Goal: Register for event/course

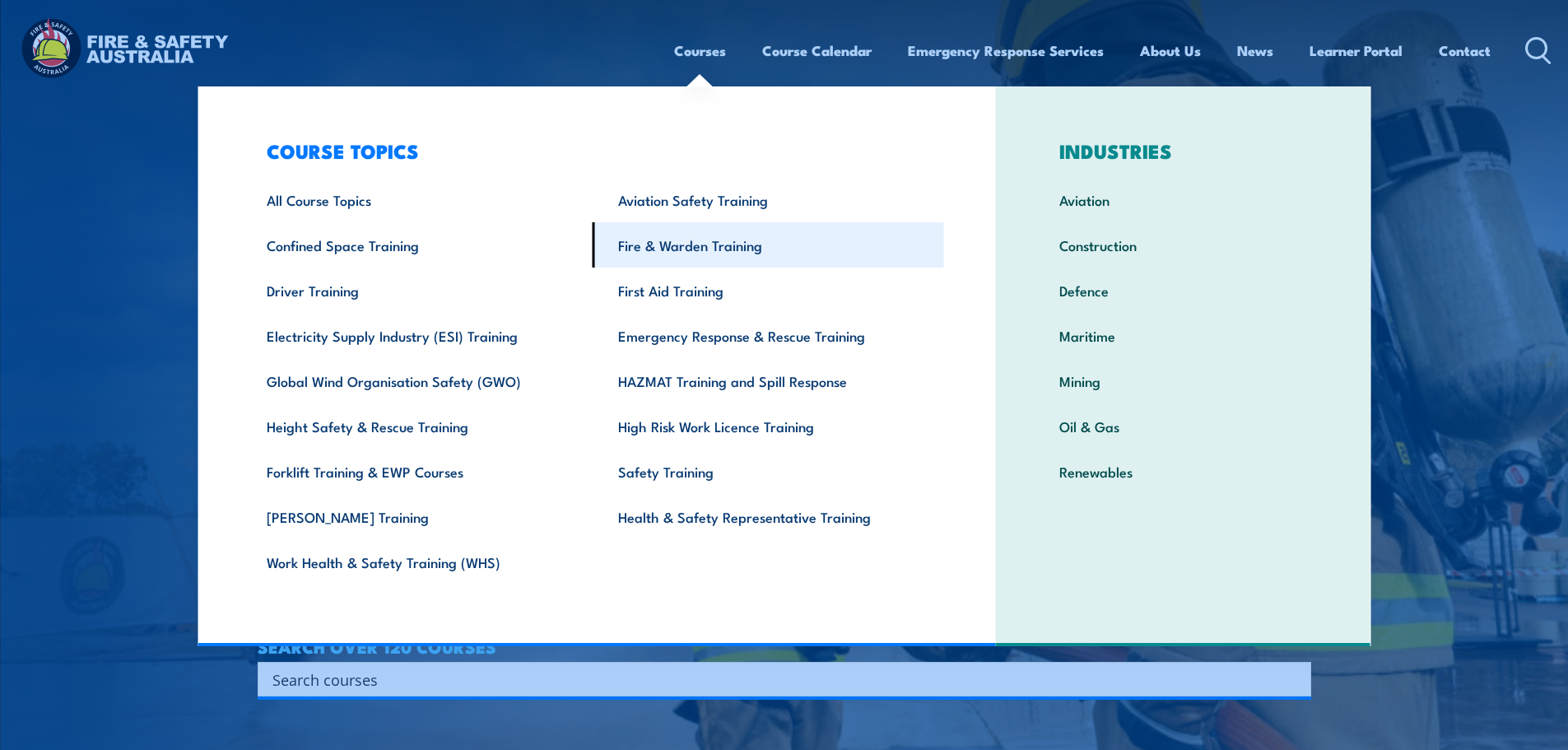
drag, startPoint x: 685, startPoint y: 255, endPoint x: 719, endPoint y: 266, distance: 35.7
click at [685, 255] on link "Fire & Warden Training" at bounding box center [769, 245] width 352 height 45
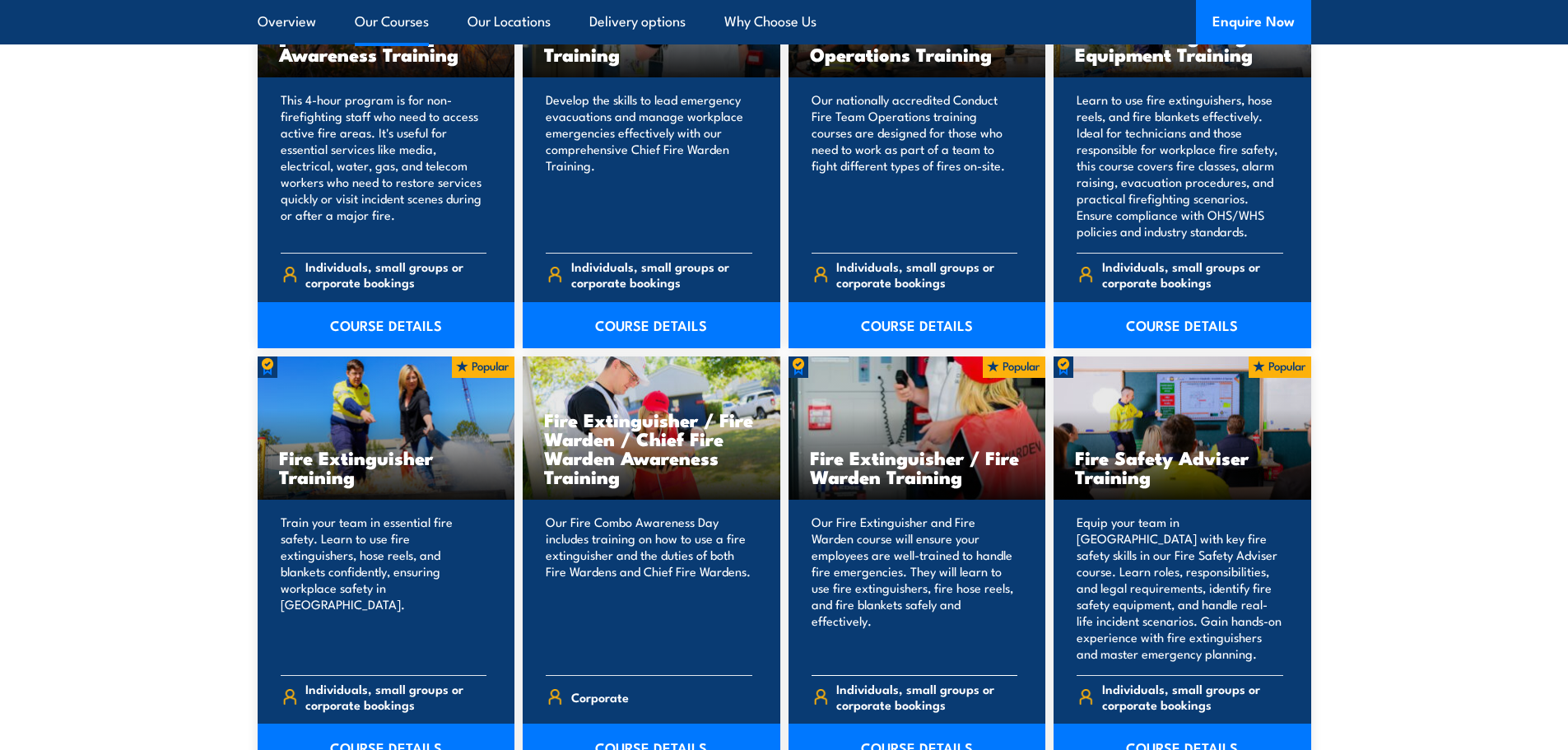
scroll to position [1645, 0]
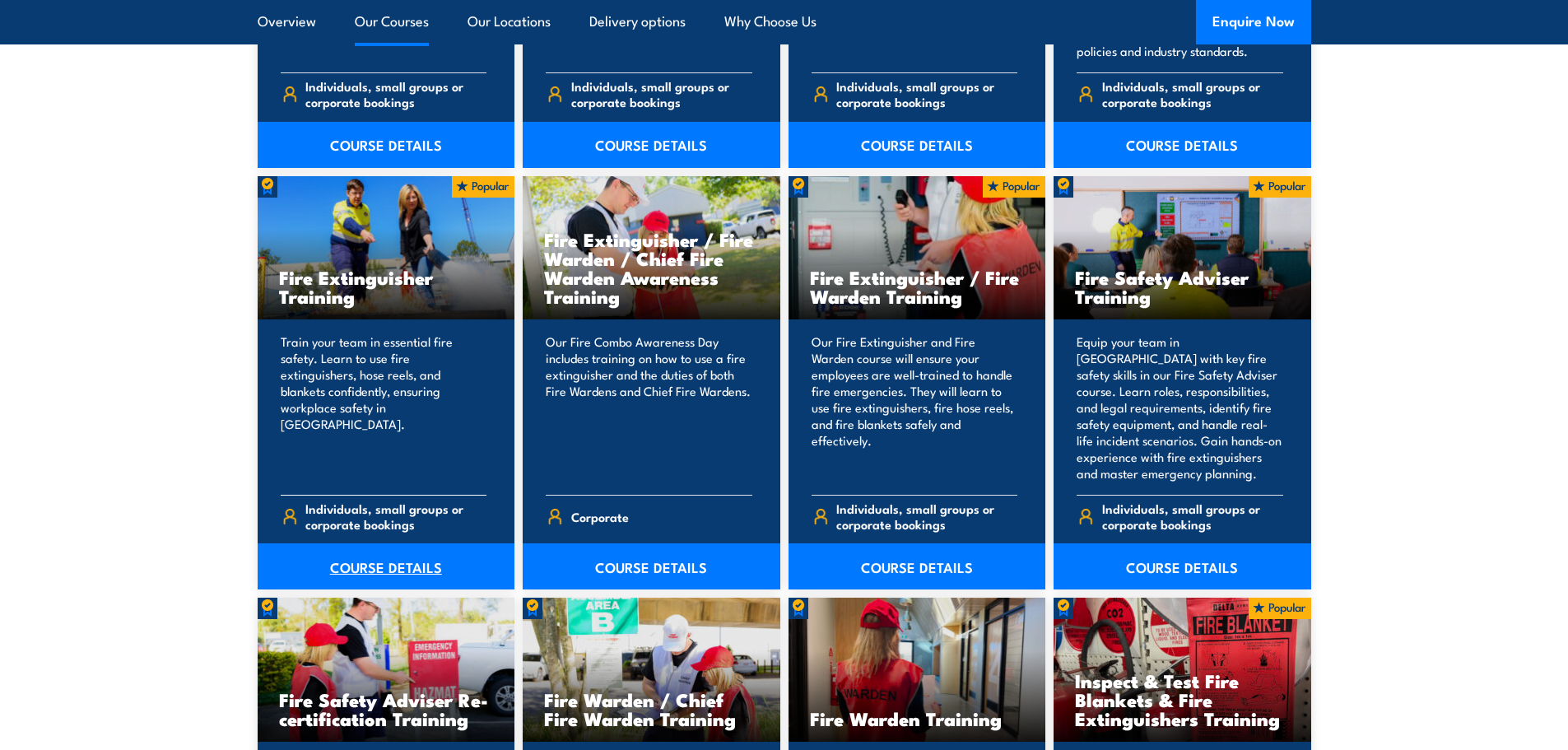
click at [380, 569] on link "COURSE DETAILS" at bounding box center [386, 565] width 257 height 46
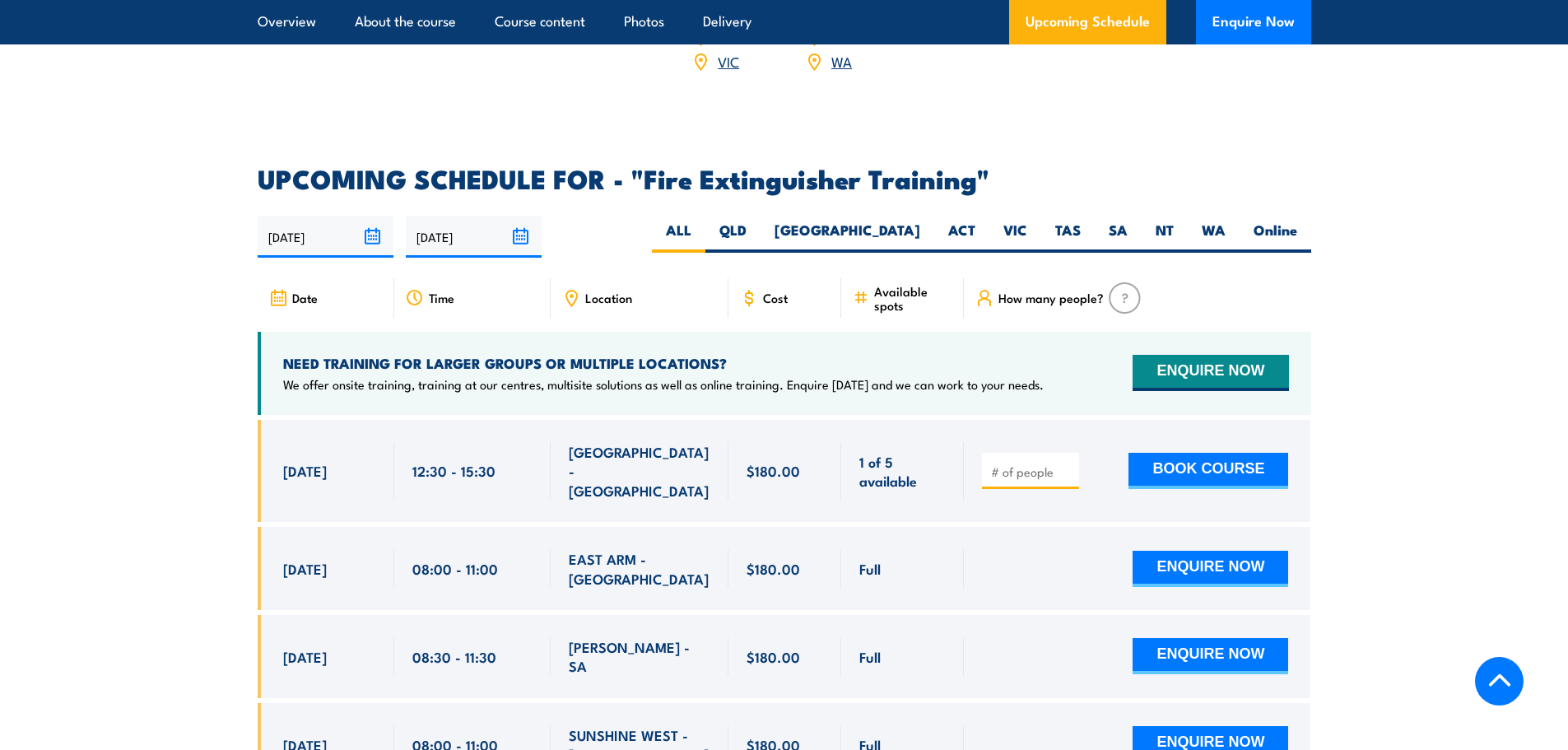
scroll to position [2634, 0]
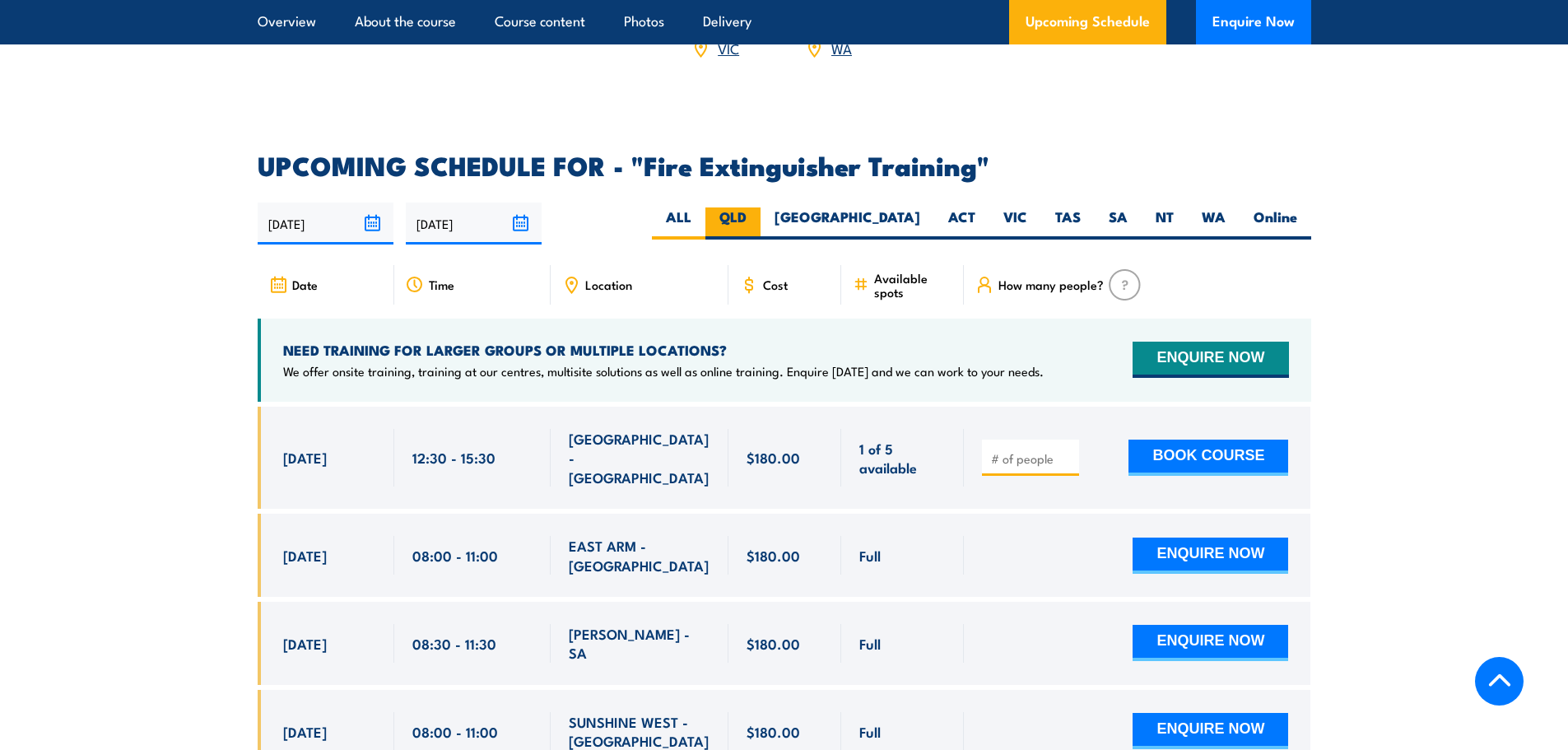
click at [760, 207] on label "QLD" at bounding box center [733, 223] width 55 height 32
click at [758, 207] on input "QLD" at bounding box center [752, 213] width 11 height 11
radio input "true"
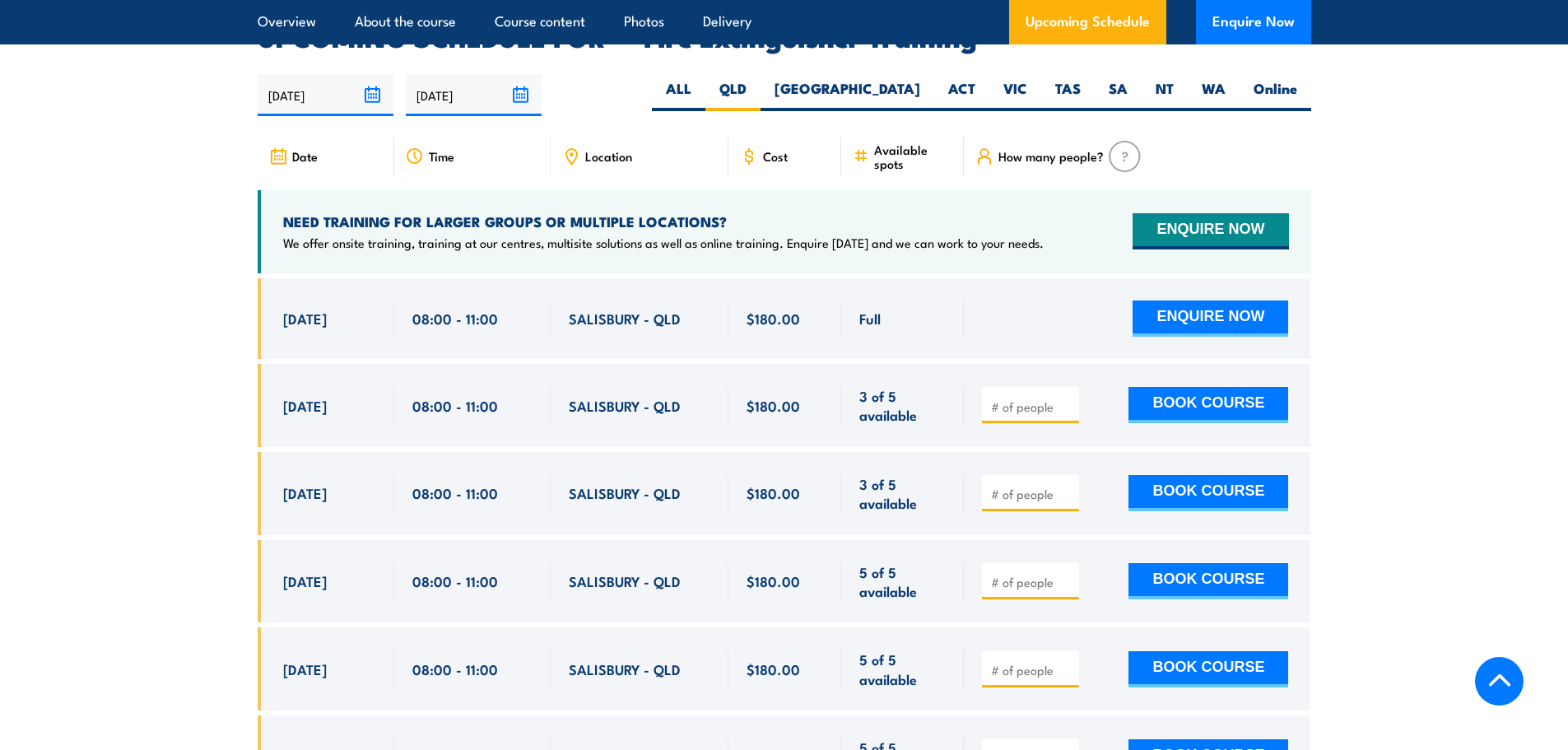
scroll to position [2845, 0]
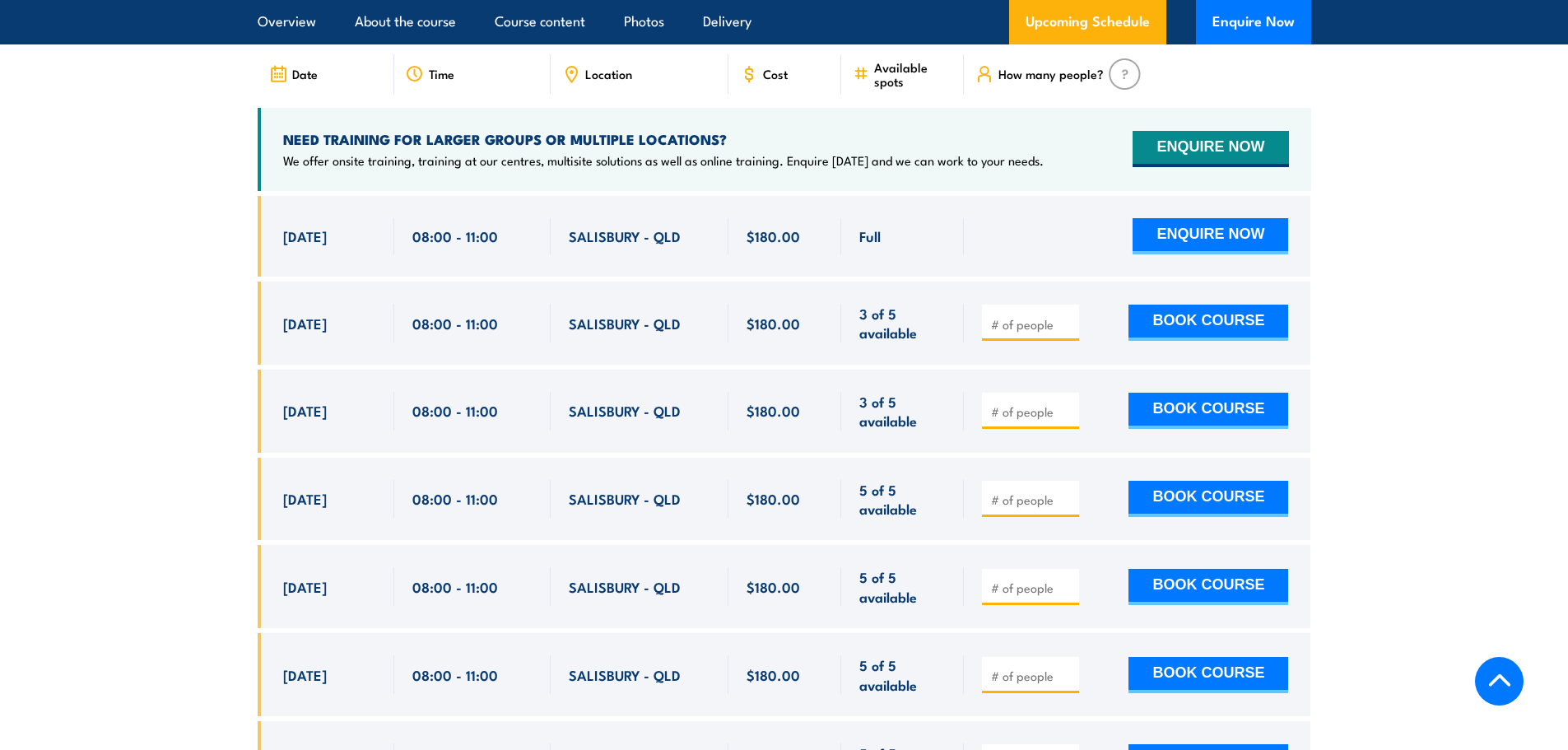
drag, startPoint x: 276, startPoint y: 302, endPoint x: 954, endPoint y: 662, distance: 767.6
click at [960, 671] on div "Full Full" at bounding box center [784, 555] width 1054 height 721
copy div "16 Sep, 2025 08:00 - 11:00 SALISBURY - QLD 3 of 5 available $180.00 $180.00 3 o…"
